Goal: Navigation & Orientation: Find specific page/section

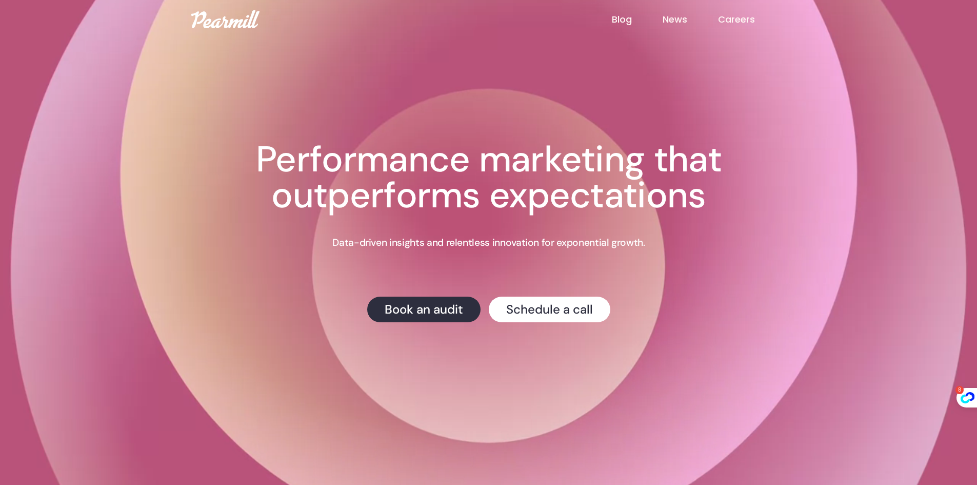
click at [677, 13] on link "News" at bounding box center [690, 19] width 55 height 13
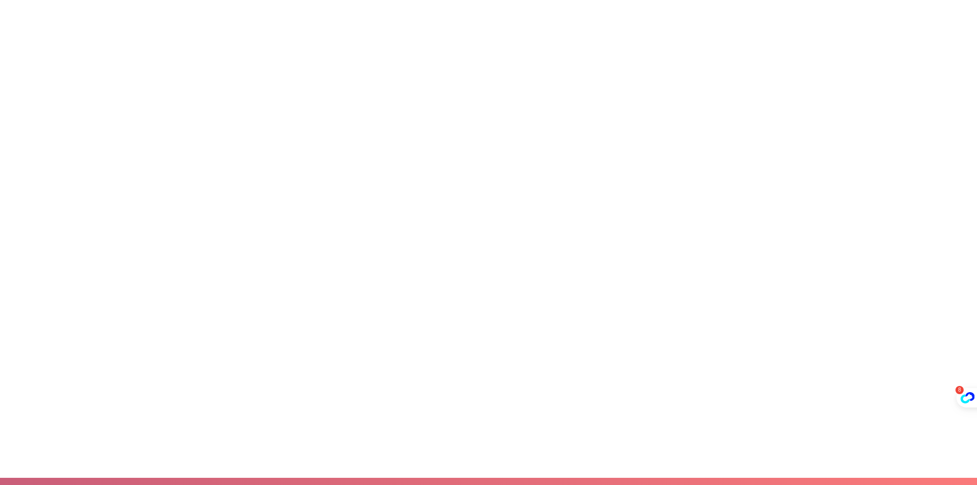
scroll to position [718, 0]
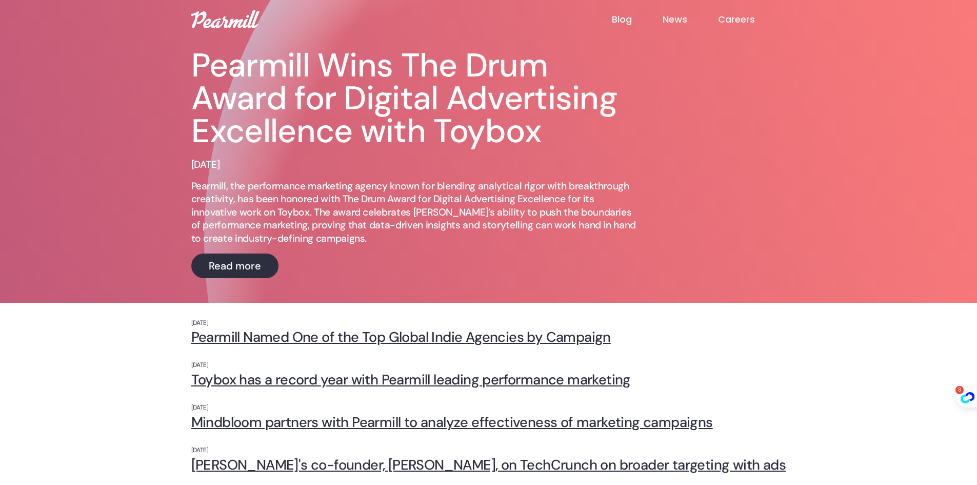
click at [732, 22] on link "Careers" at bounding box center [752, 19] width 68 height 12
